Goal: Task Accomplishment & Management: Manage account settings

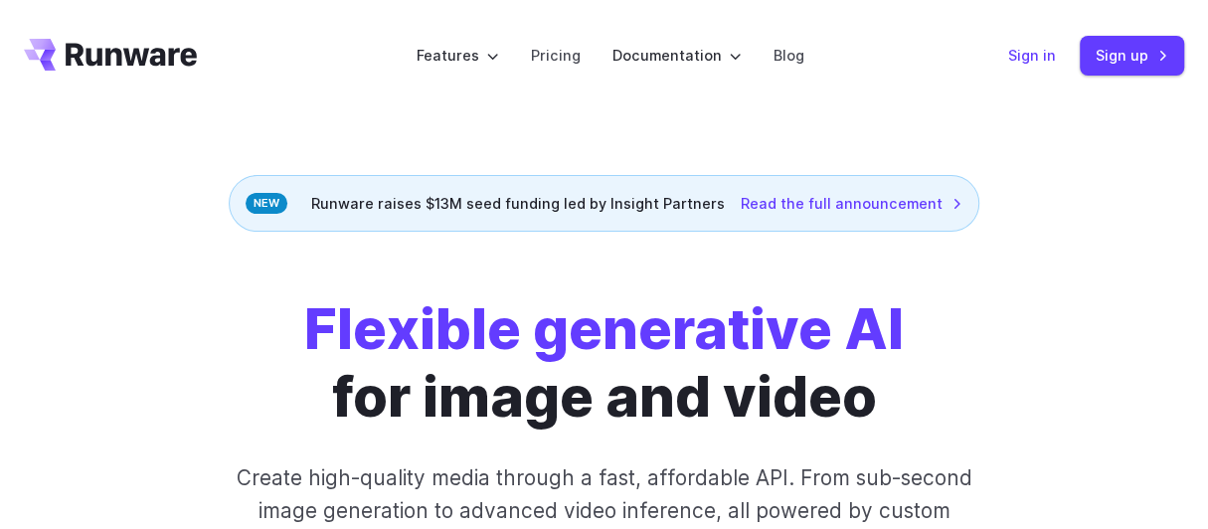
click at [1030, 50] on link "Sign in" at bounding box center [1032, 55] width 48 height 23
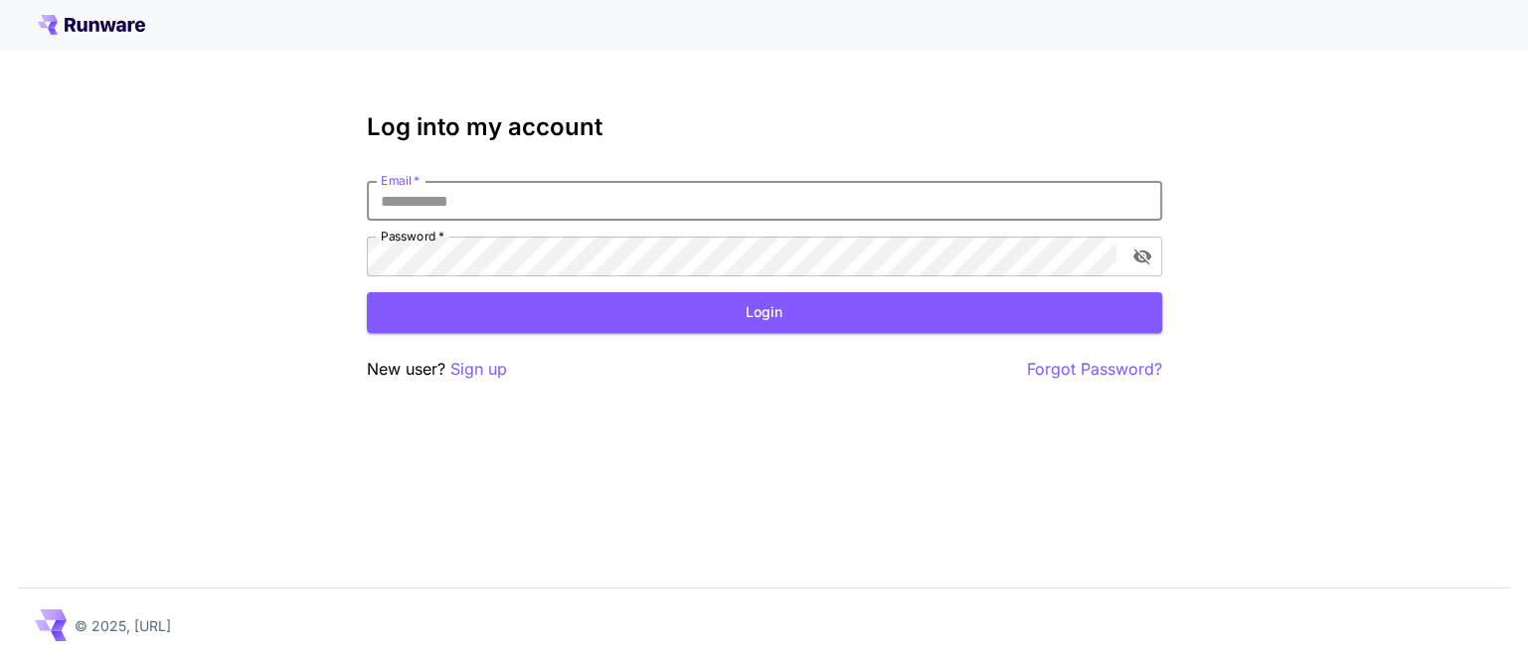
click at [770, 198] on input "Email   *" at bounding box center [765, 201] width 796 height 40
type input "**********"
click at [737, 310] on button "Login" at bounding box center [765, 312] width 796 height 41
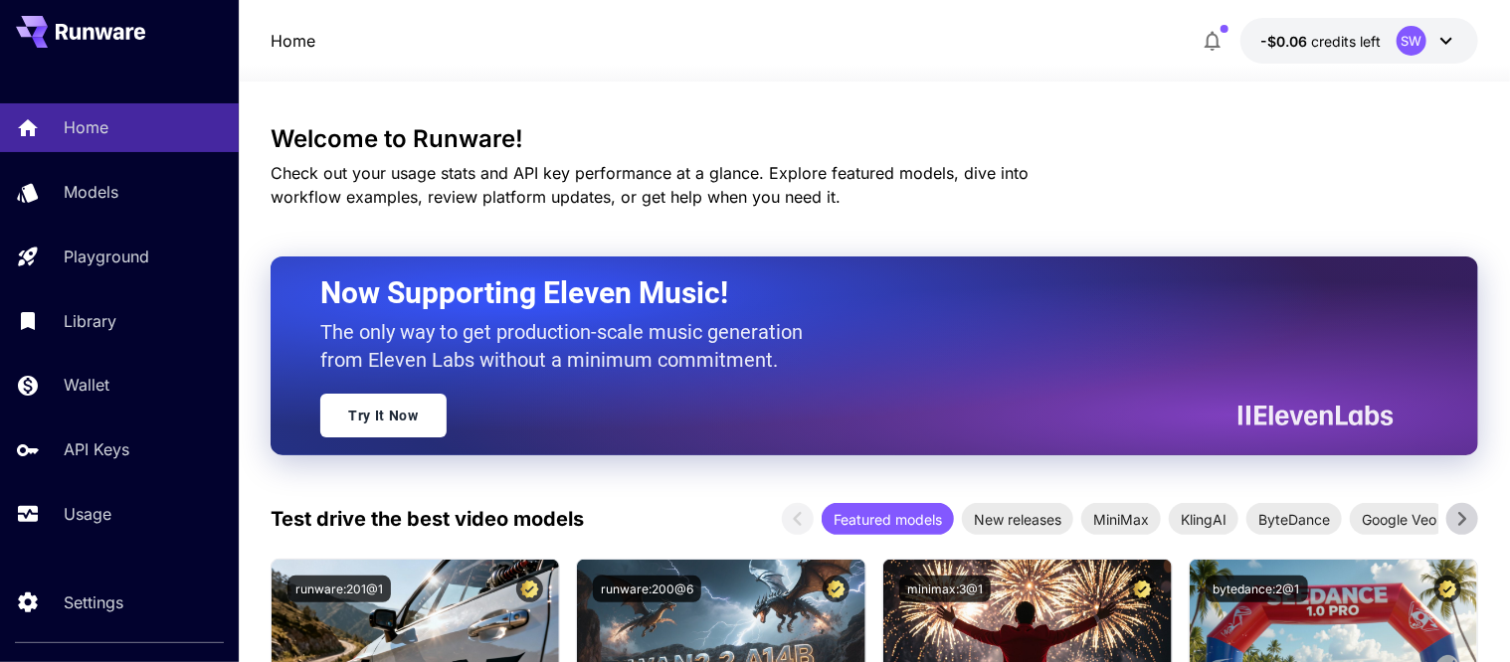
click at [1452, 42] on icon at bounding box center [1446, 41] width 24 height 24
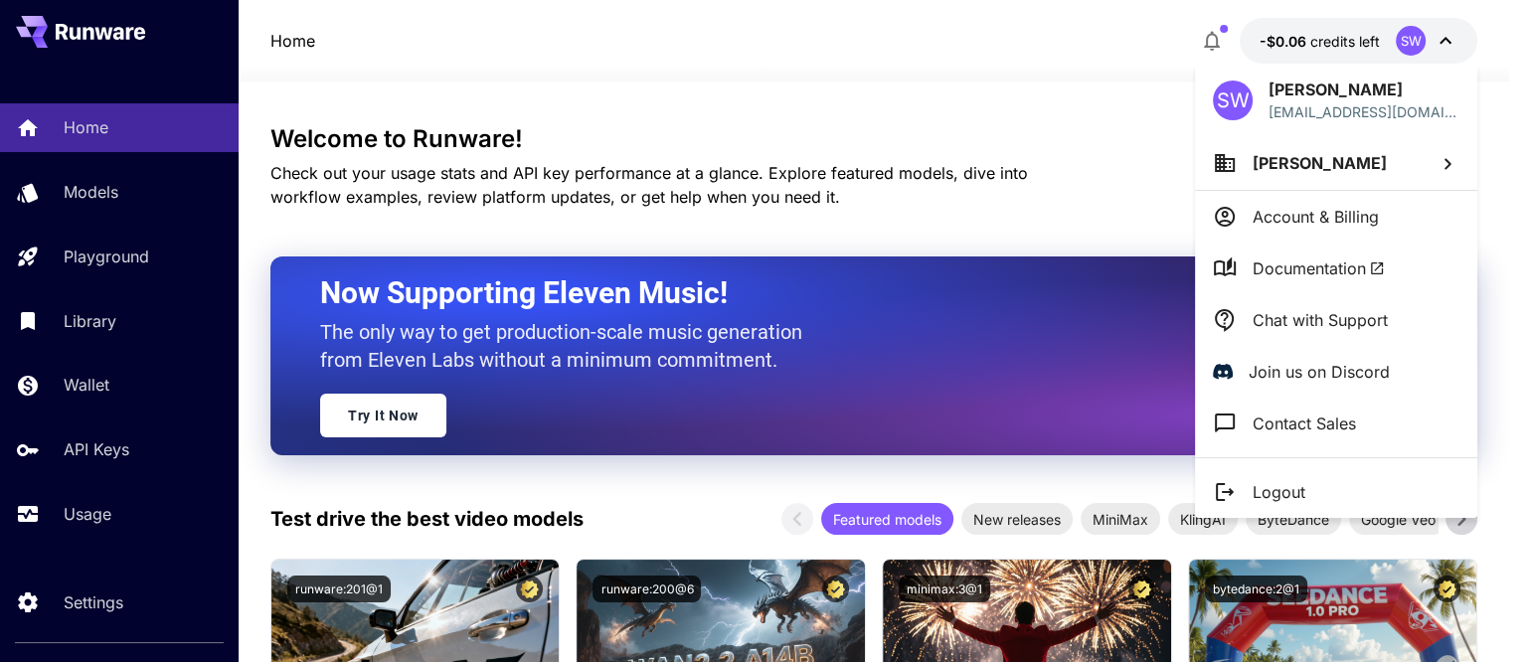
click at [1299, 41] on div at bounding box center [764, 331] width 1528 height 662
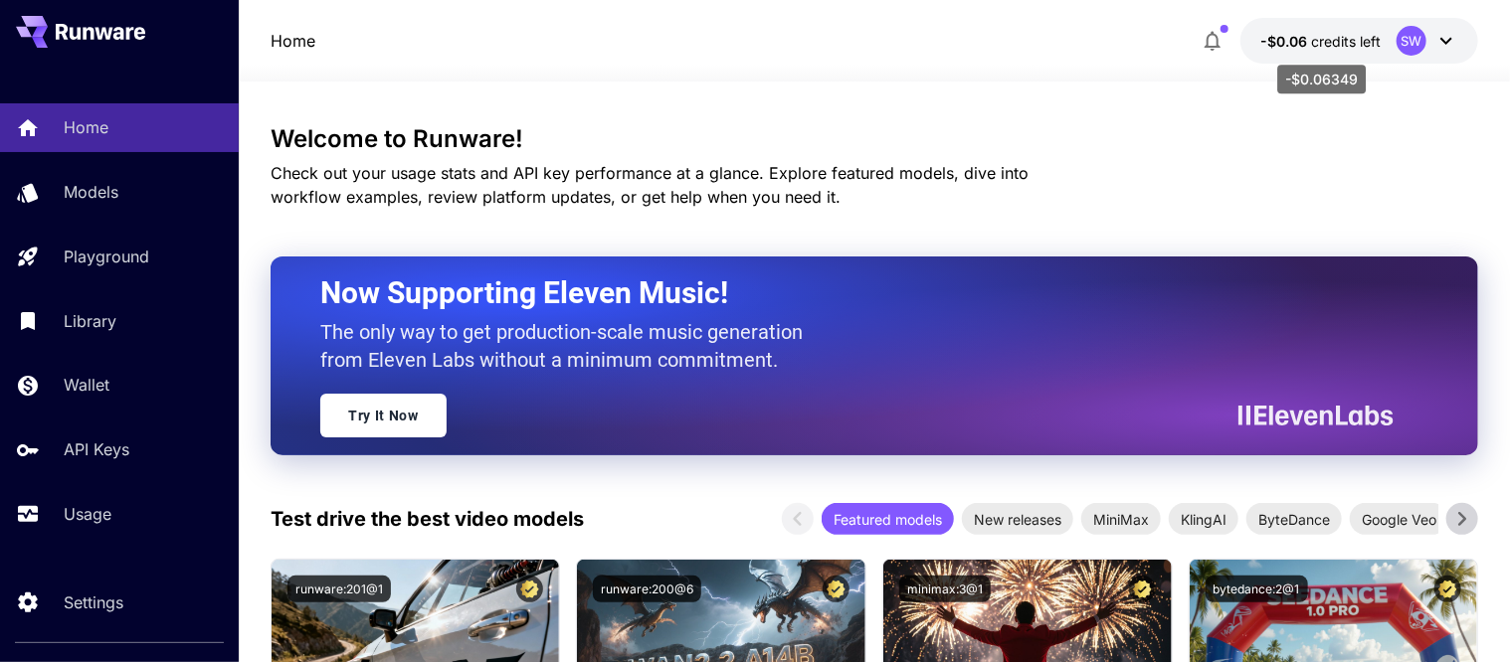
click at [1299, 41] on span "-$0.06" at bounding box center [1285, 41] width 51 height 17
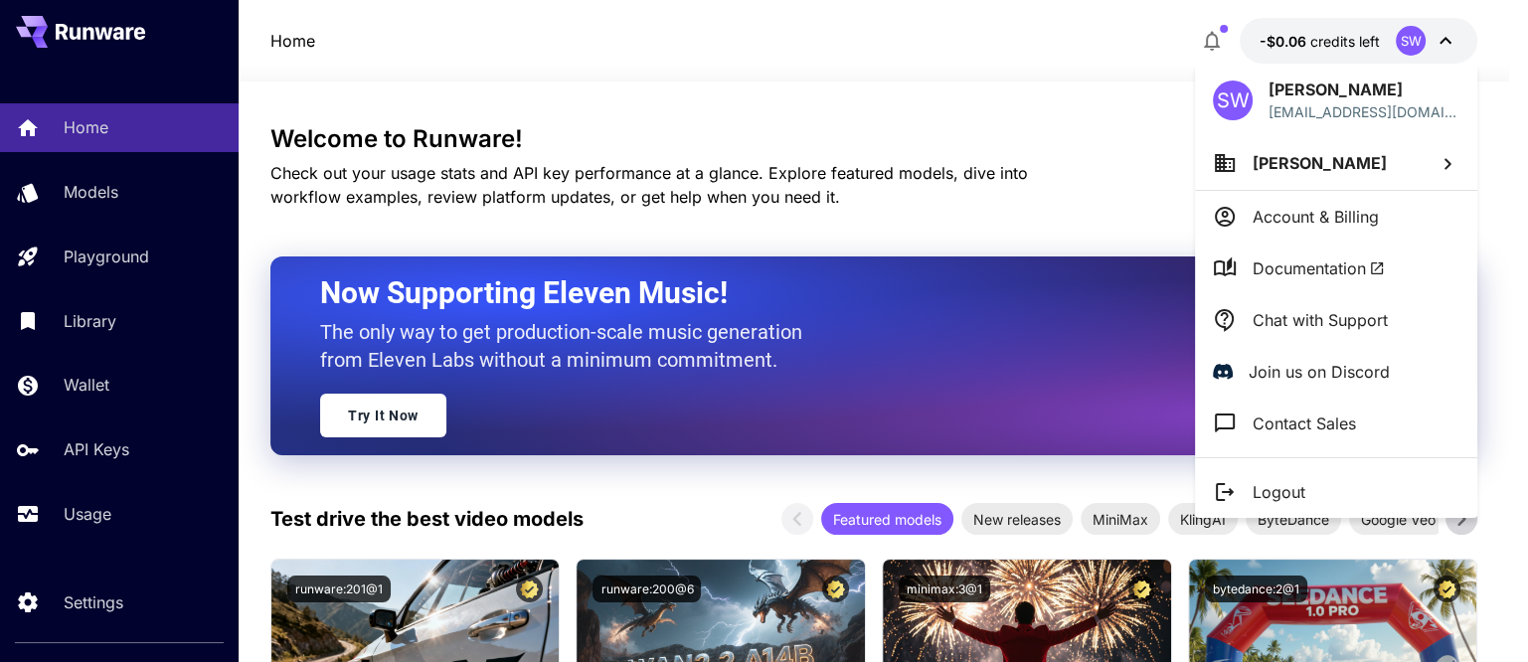
click at [1293, 218] on p "Account & Billing" at bounding box center [1316, 217] width 126 height 24
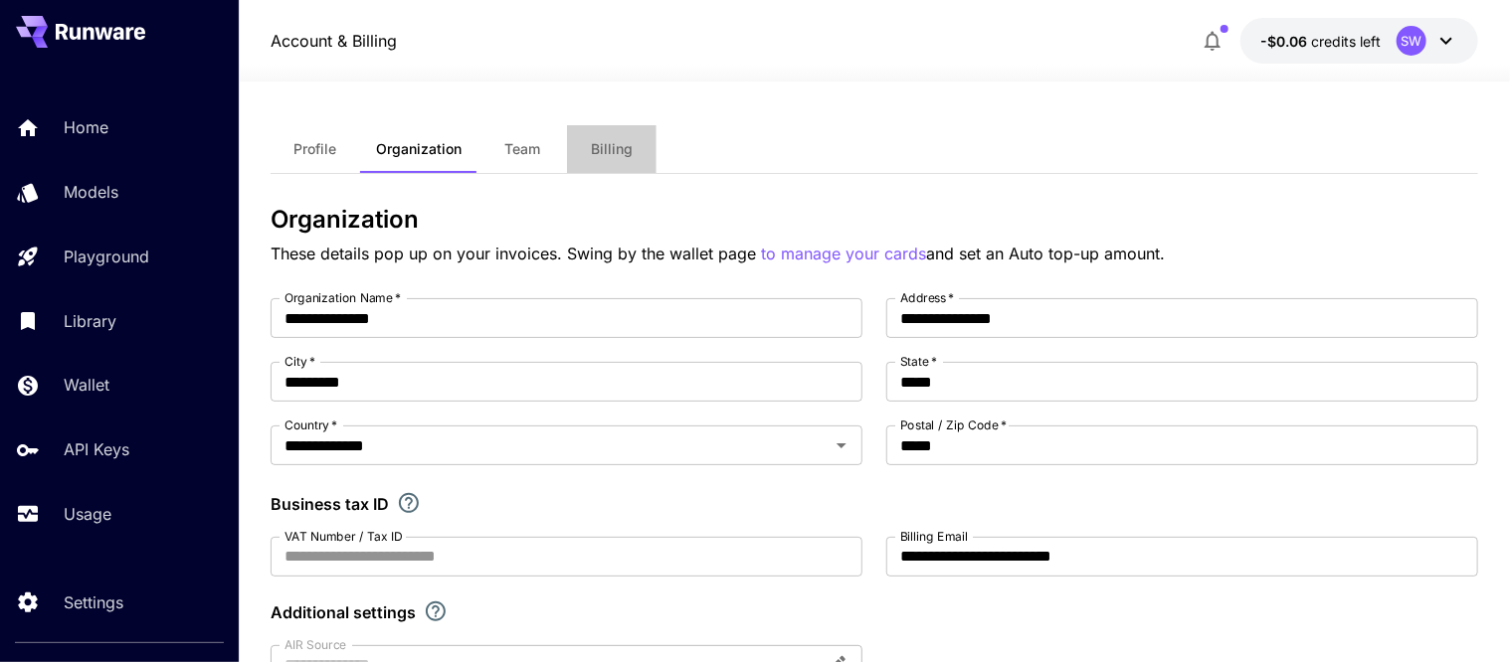
click at [624, 150] on span "Billing" at bounding box center [612, 149] width 42 height 18
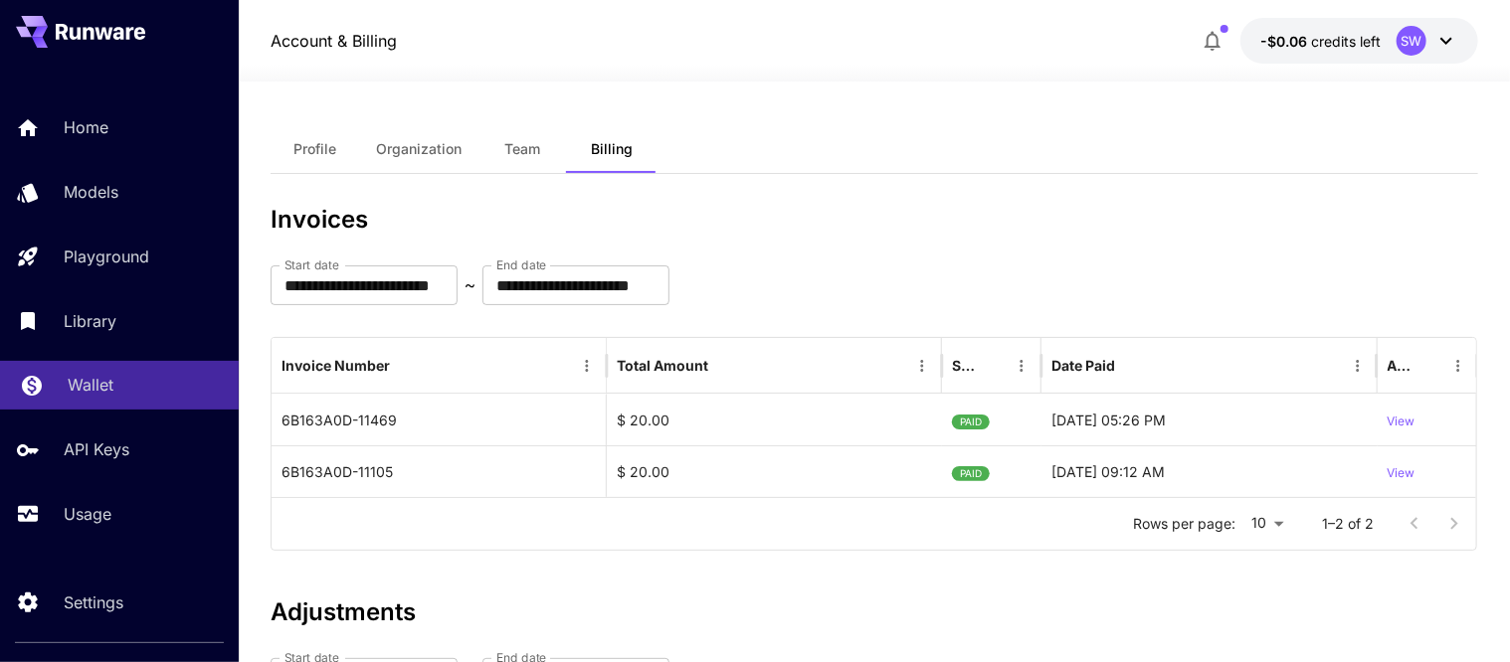
click at [79, 385] on p "Wallet" at bounding box center [91, 385] width 46 height 24
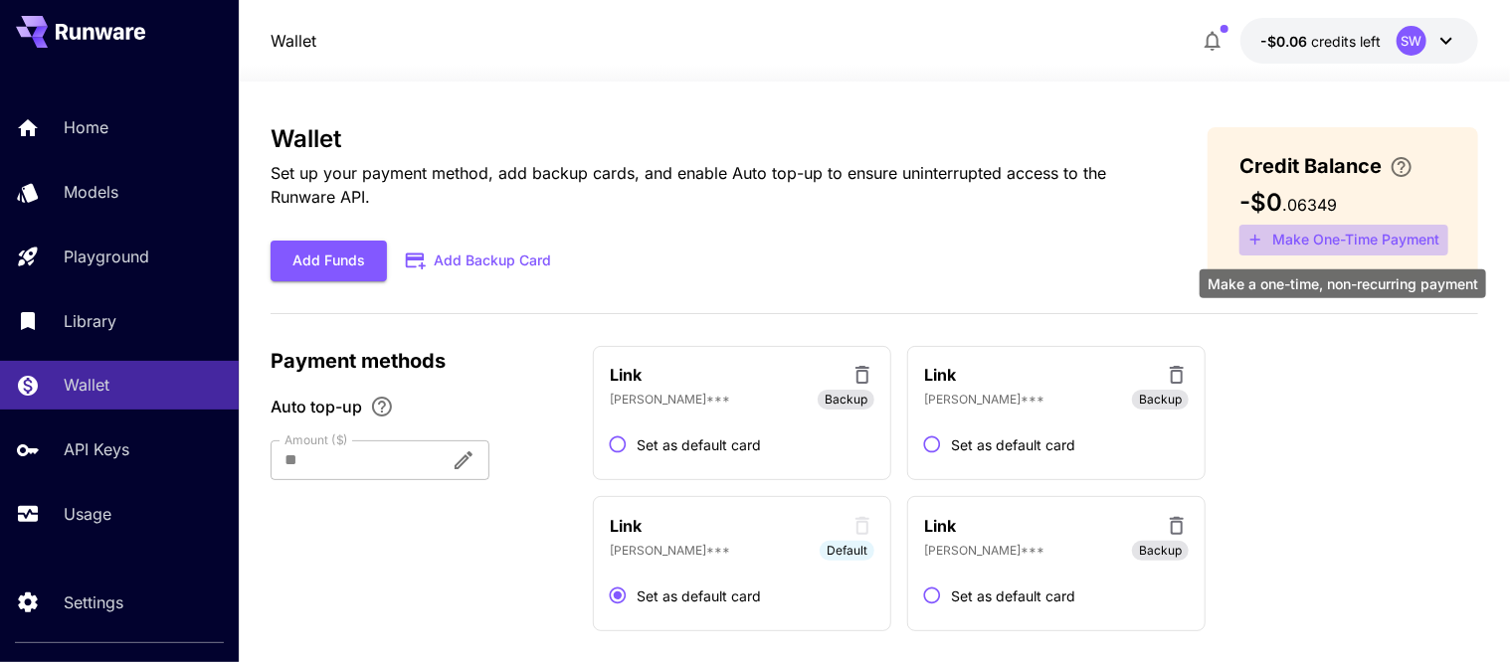
click at [1355, 231] on button "Make One-Time Payment" at bounding box center [1343, 240] width 209 height 31
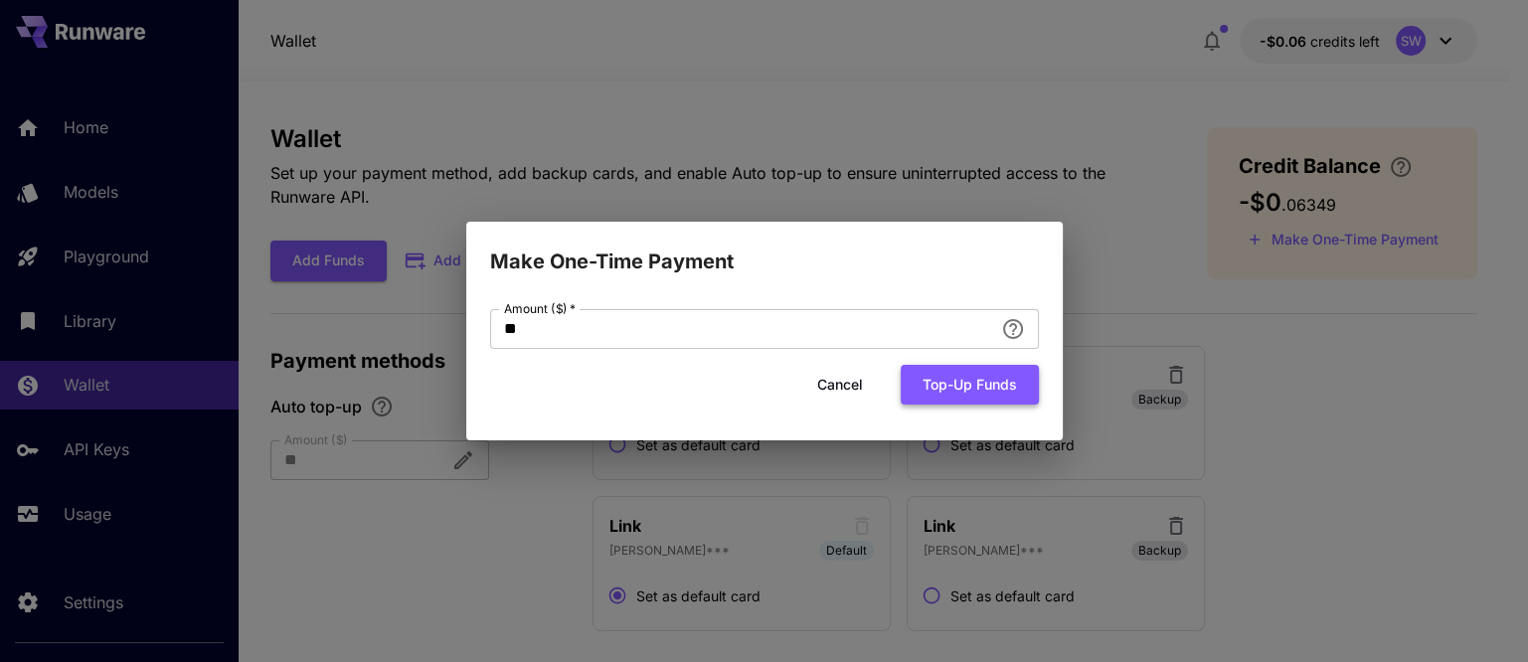
click at [986, 386] on button "Top-up funds" at bounding box center [970, 385] width 138 height 41
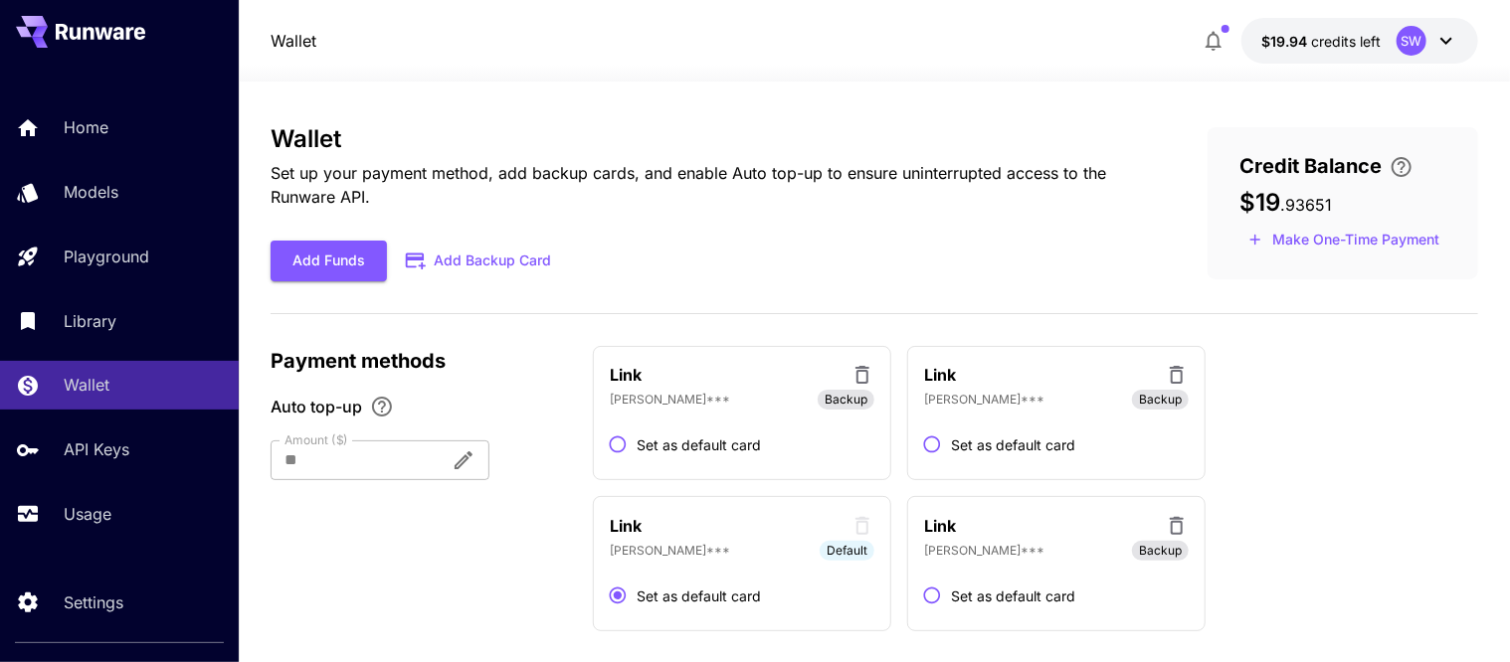
click at [1394, 589] on div "Link stevewi*** Backup Set as default card Link stevewi*** Backup Set as defaul…" at bounding box center [1035, 489] width 885 height 286
